Goal: Answer question/provide support

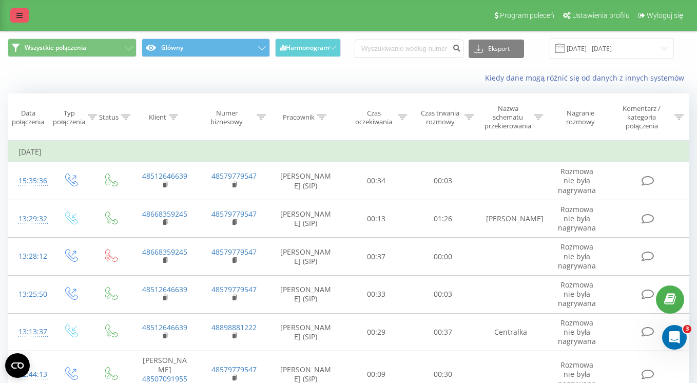
click at [19, 14] on icon at bounding box center [19, 15] width 6 height 7
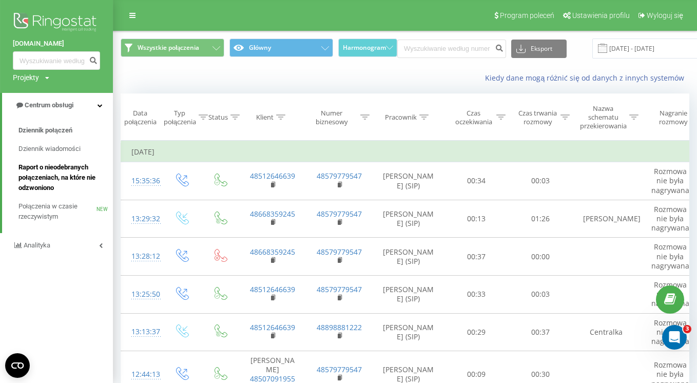
click at [44, 184] on span "Raport o nieodebranych połączeniach, na które nie odzwoniono" at bounding box center [62, 177] width 89 height 31
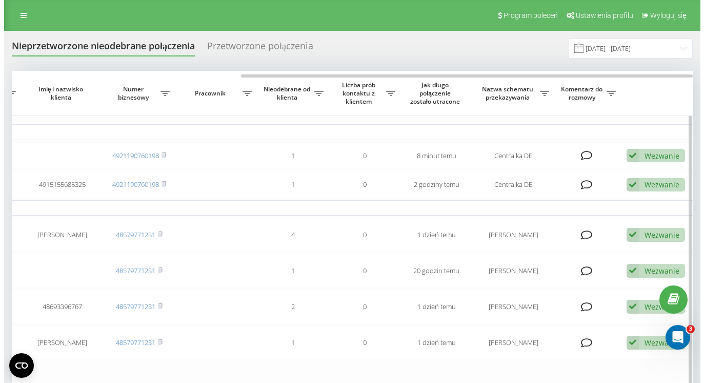
scroll to position [1, 0]
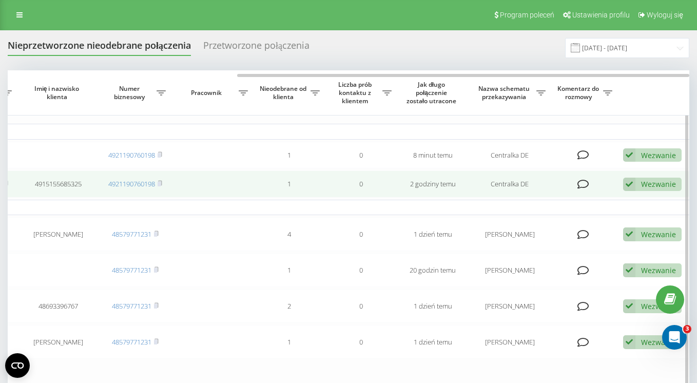
click at [652, 182] on div "Wezwanie" at bounding box center [658, 184] width 35 height 10
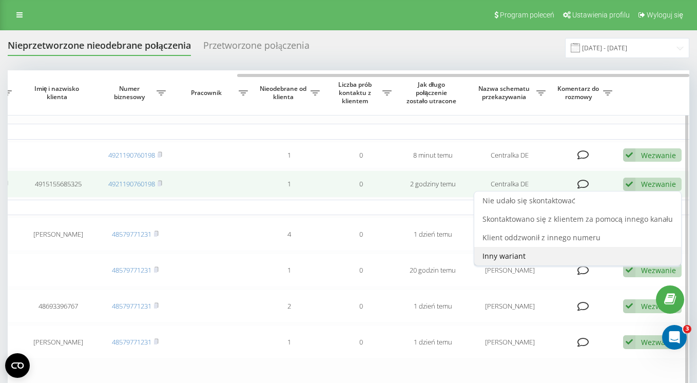
click at [639, 256] on div "Inny wariant" at bounding box center [577, 256] width 207 height 18
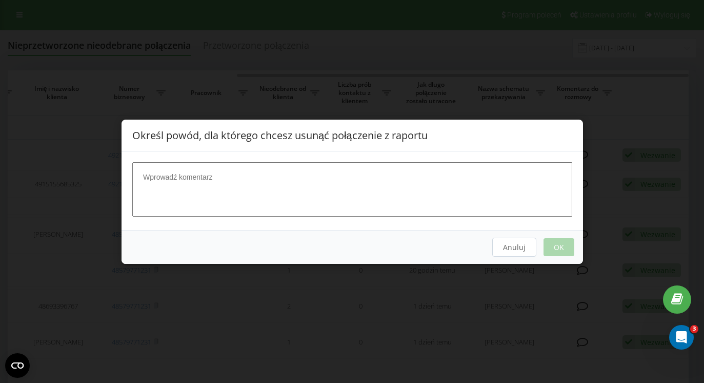
click at [346, 200] on textarea at bounding box center [352, 189] width 440 height 54
type textarea "n"
type textarea "[PERSON_NAME]"
click at [560, 247] on button "OK" at bounding box center [558, 247] width 31 height 18
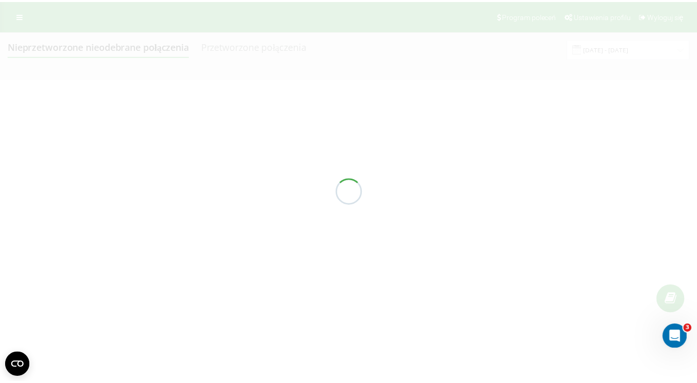
scroll to position [0, 0]
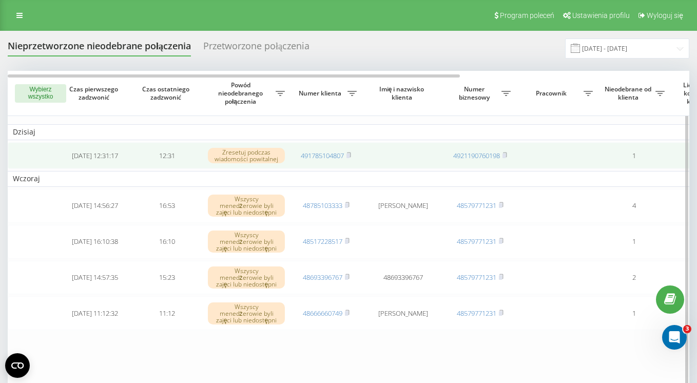
click at [549, 157] on td at bounding box center [557, 155] width 82 height 27
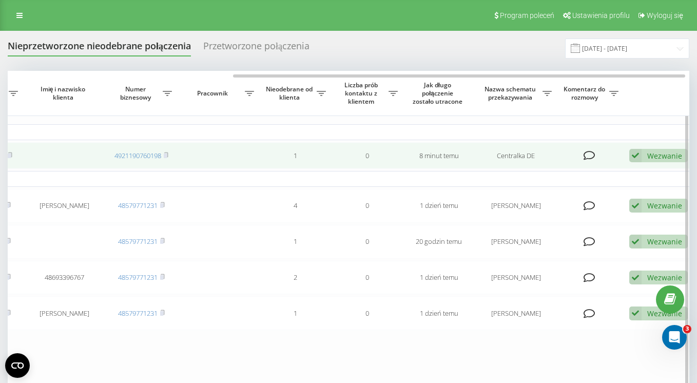
scroll to position [0, 345]
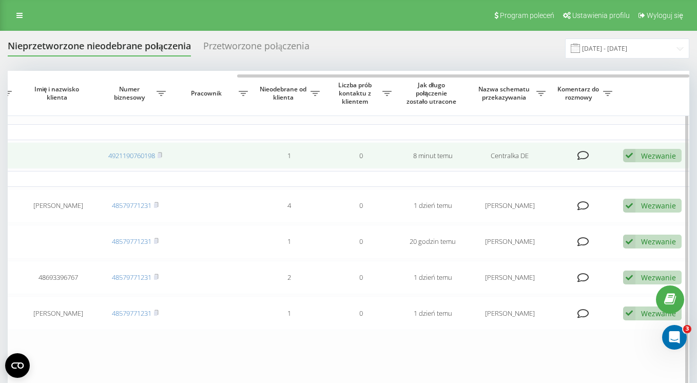
click at [641, 157] on div "Wezwanie" at bounding box center [658, 156] width 35 height 10
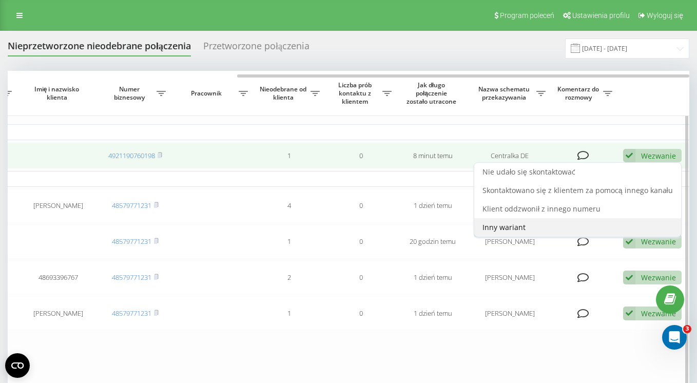
click at [536, 230] on div "Inny wariant" at bounding box center [577, 227] width 207 height 18
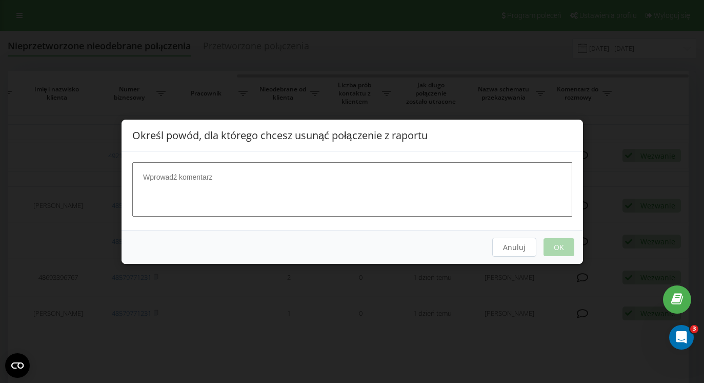
click at [225, 183] on textarea at bounding box center [352, 189] width 440 height 54
type textarea "Przekazano numer do DE"
click at [560, 243] on button "OK" at bounding box center [558, 247] width 31 height 18
